Goal: Information Seeking & Learning: Learn about a topic

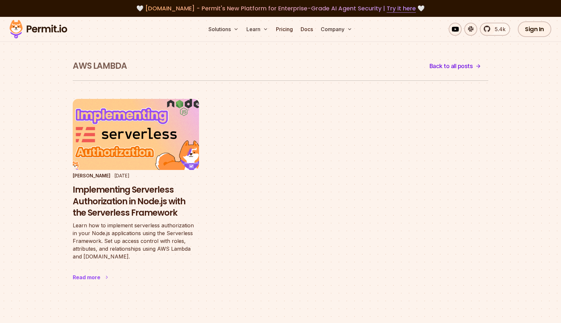
click at [135, 147] on img at bounding box center [136, 134] width 139 height 78
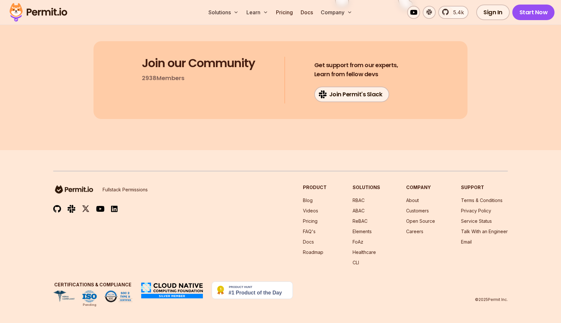
scroll to position [8762, 0]
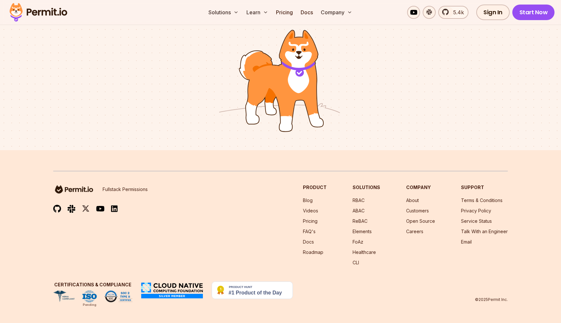
scroll to position [434, 0]
